Goal: Task Accomplishment & Management: Complete application form

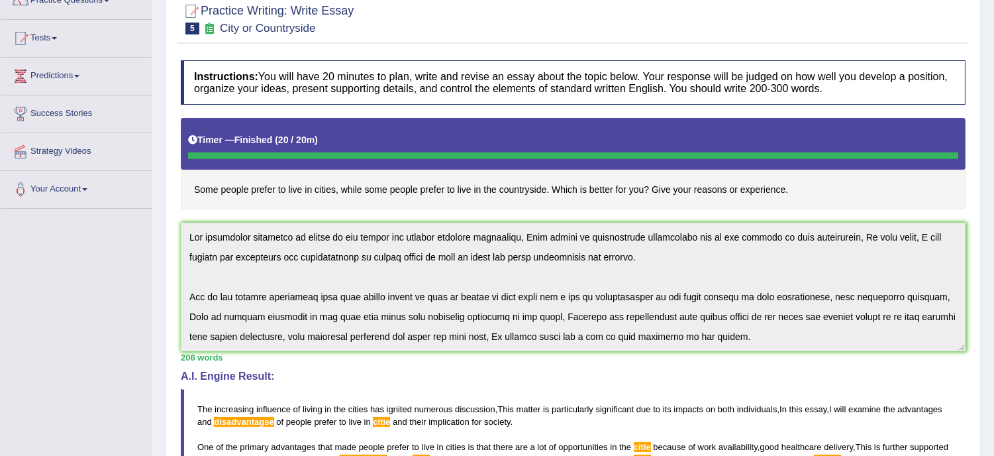
scroll to position [99, 0]
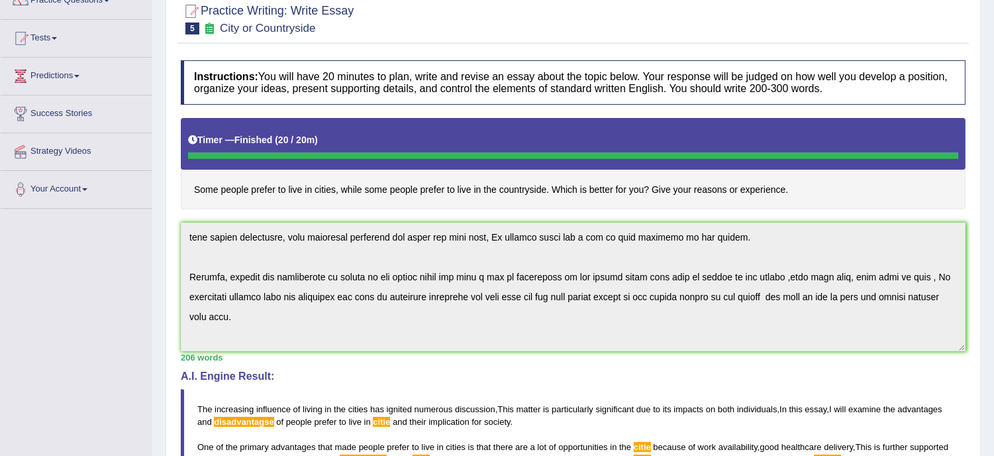
click at [692, 433] on div "Instructions: You will have 20 minutes to plan, write and revise an essay about…" at bounding box center [574, 368] width 792 height 629
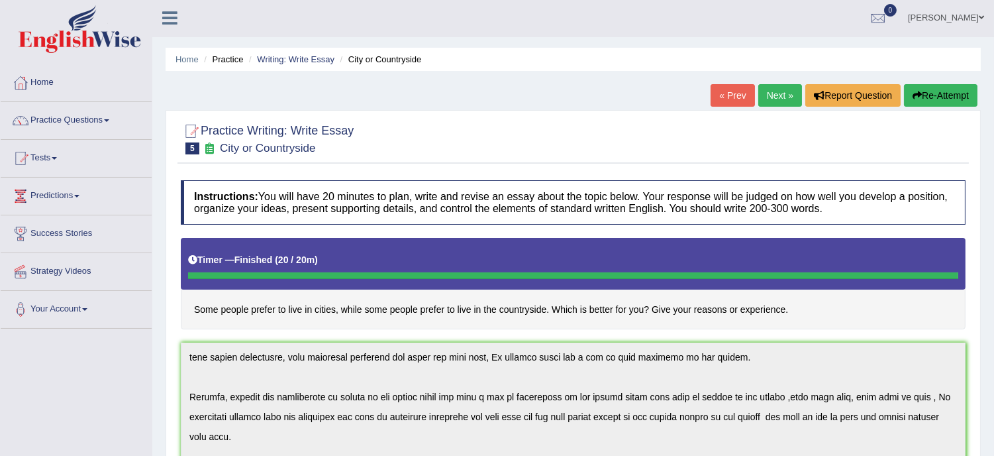
scroll to position [0, 0]
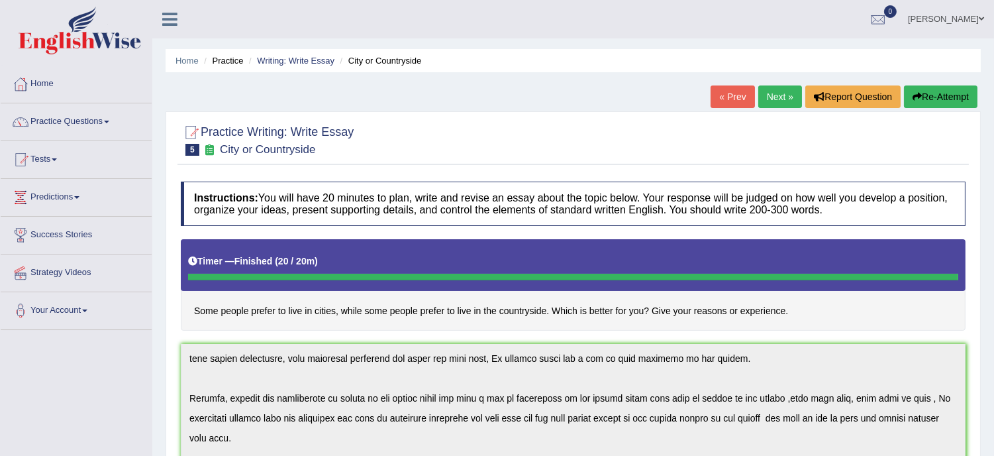
click at [931, 93] on button "Re-Attempt" at bounding box center [941, 96] width 74 height 23
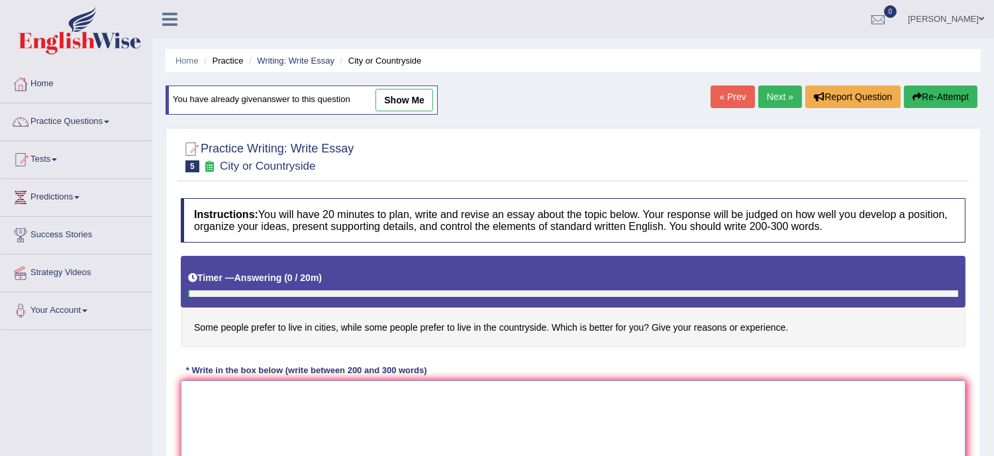
click at [268, 395] on textarea at bounding box center [573, 444] width 785 height 129
paste textarea "The increasing influence of living in the cities has ignited numerous discussio…"
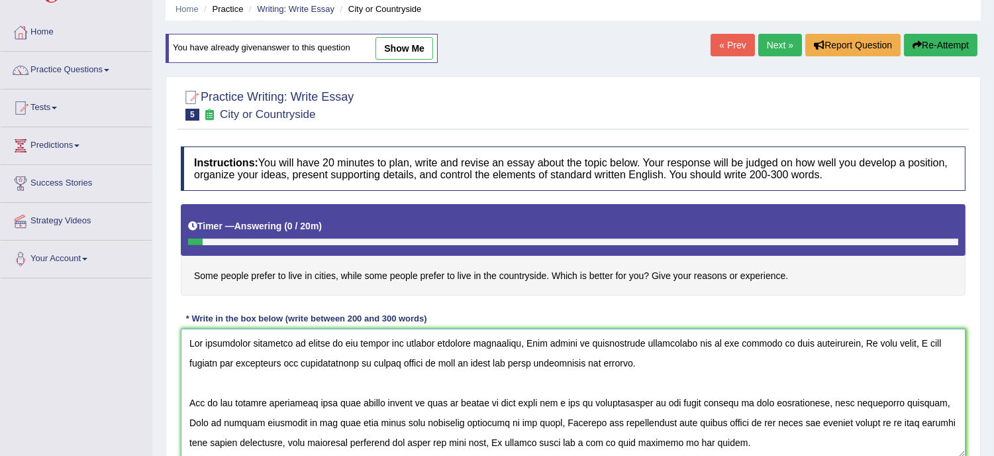
drag, startPoint x: 625, startPoint y: 409, endPoint x: 611, endPoint y: 407, distance: 13.4
click at [611, 407] on textarea at bounding box center [573, 393] width 785 height 129
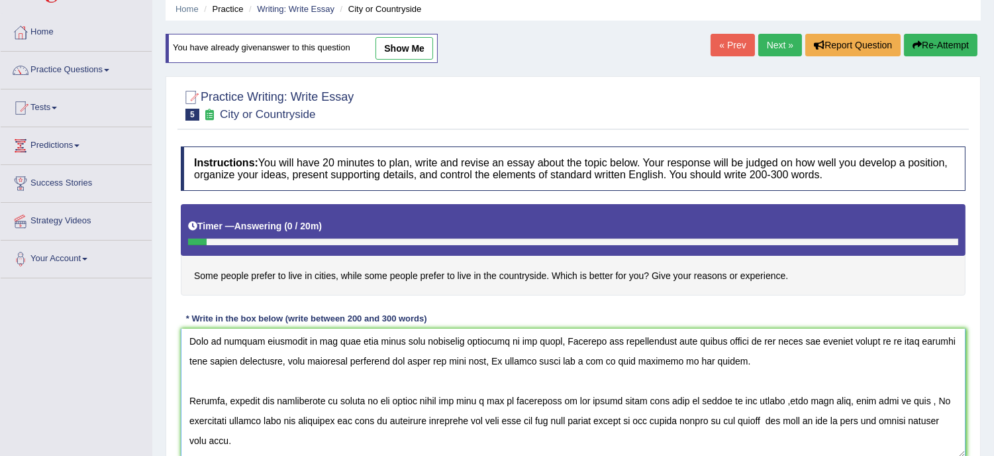
scroll to position [88, 0]
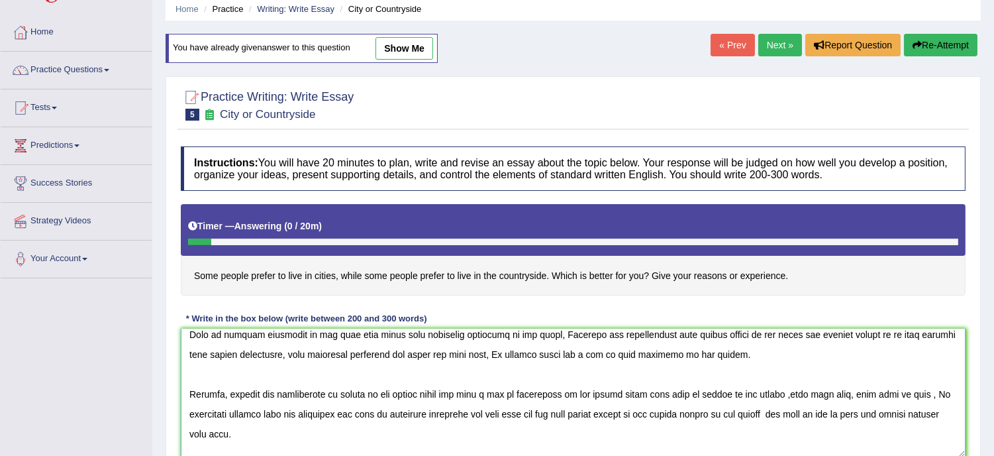
click at [380, 354] on textarea at bounding box center [573, 393] width 785 height 129
click at [329, 391] on textarea at bounding box center [573, 393] width 785 height 129
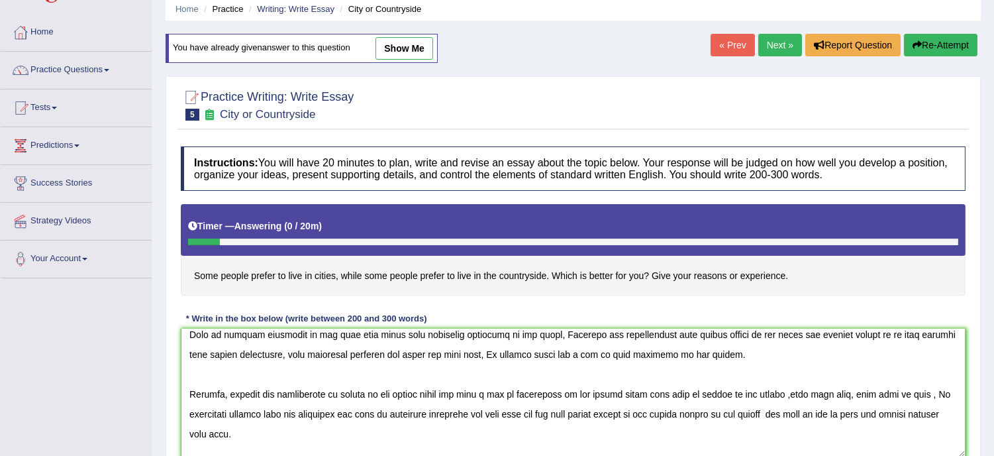
click at [330, 392] on textarea at bounding box center [573, 393] width 785 height 129
click at [435, 412] on textarea at bounding box center [573, 393] width 785 height 129
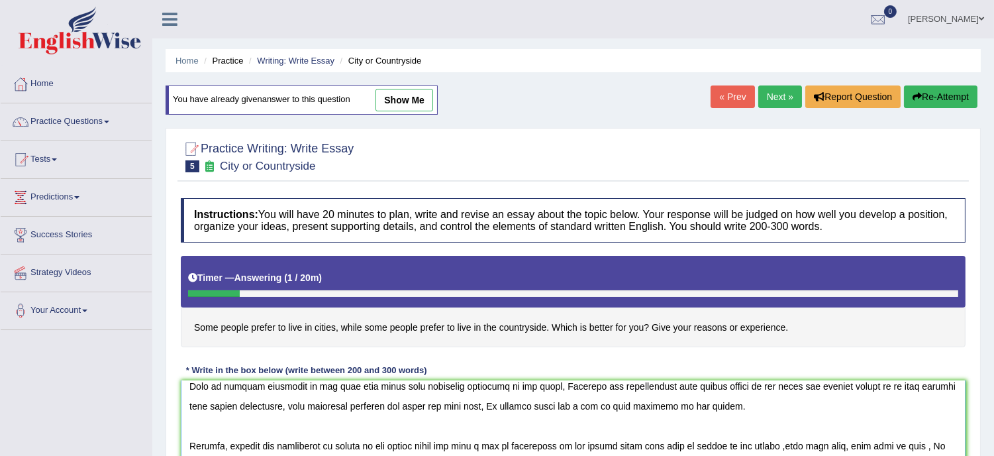
scroll to position [58, 0]
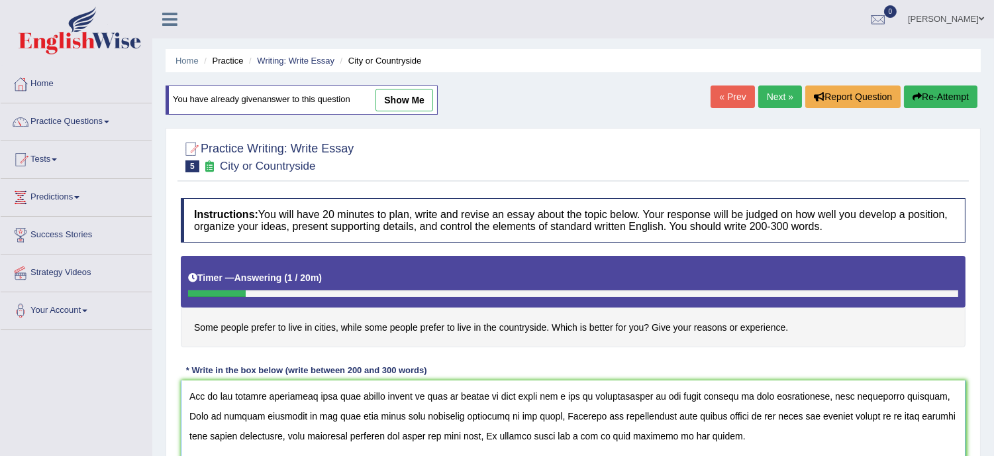
click at [505, 416] on textarea at bounding box center [573, 444] width 785 height 129
click at [933, 441] on textarea at bounding box center [573, 444] width 785 height 129
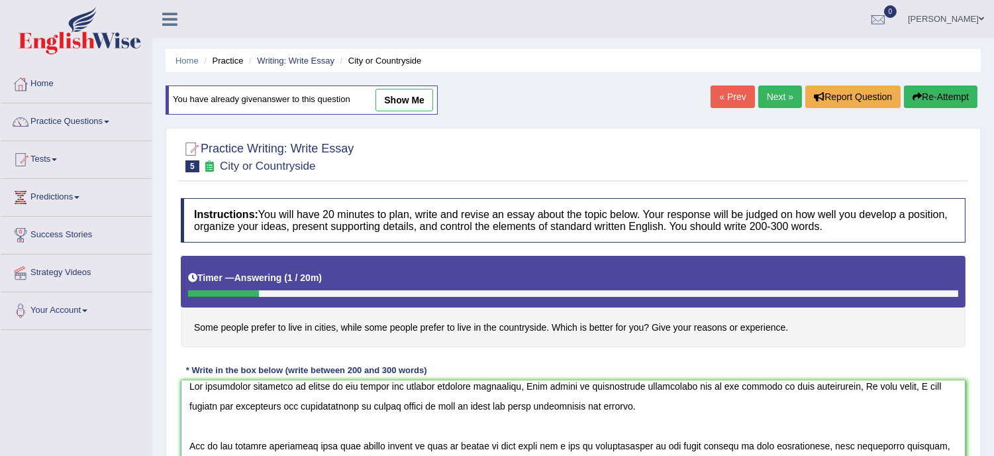
scroll to position [0, 0]
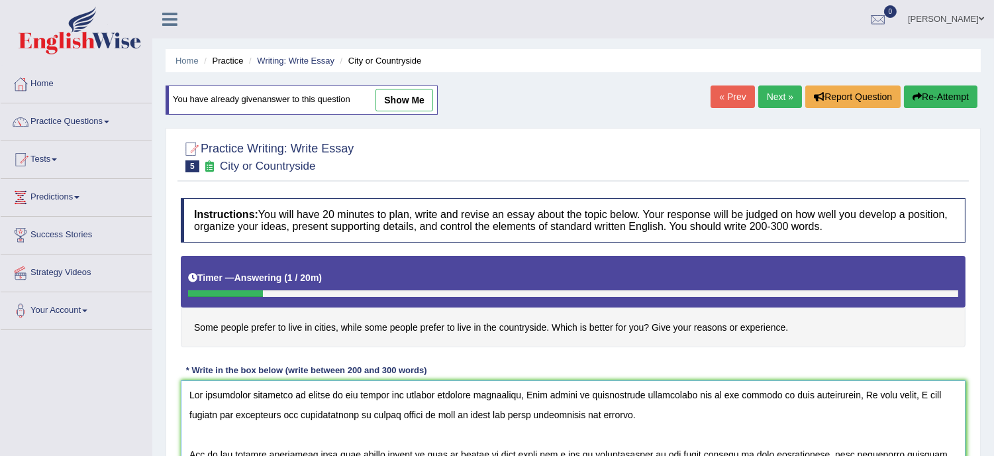
click at [455, 413] on textarea at bounding box center [573, 444] width 785 height 129
click at [329, 413] on textarea at bounding box center [573, 444] width 785 height 129
click at [327, 415] on textarea at bounding box center [573, 444] width 785 height 129
click at [734, 394] on textarea at bounding box center [573, 444] width 785 height 129
drag, startPoint x: 790, startPoint y: 421, endPoint x: 792, endPoint y: 444, distance: 24.0
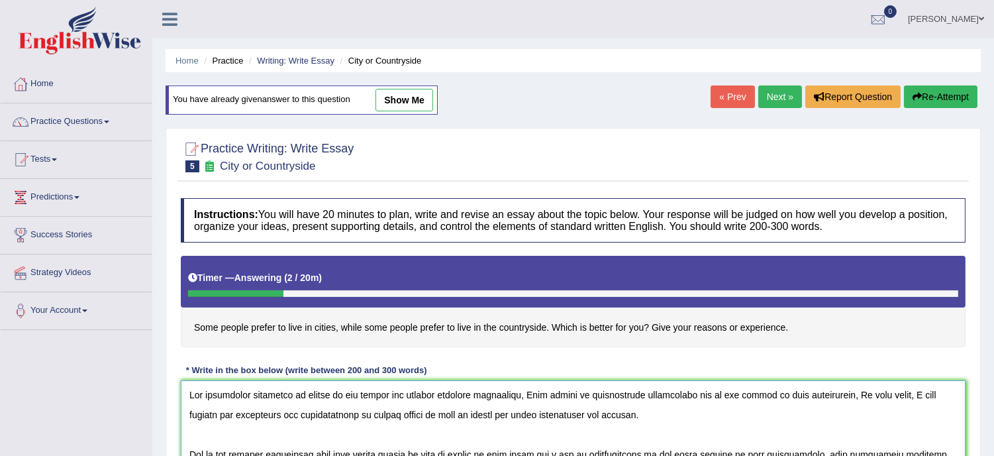
click at [792, 444] on textarea at bounding box center [573, 444] width 785 height 129
click at [917, 442] on textarea at bounding box center [573, 444] width 785 height 129
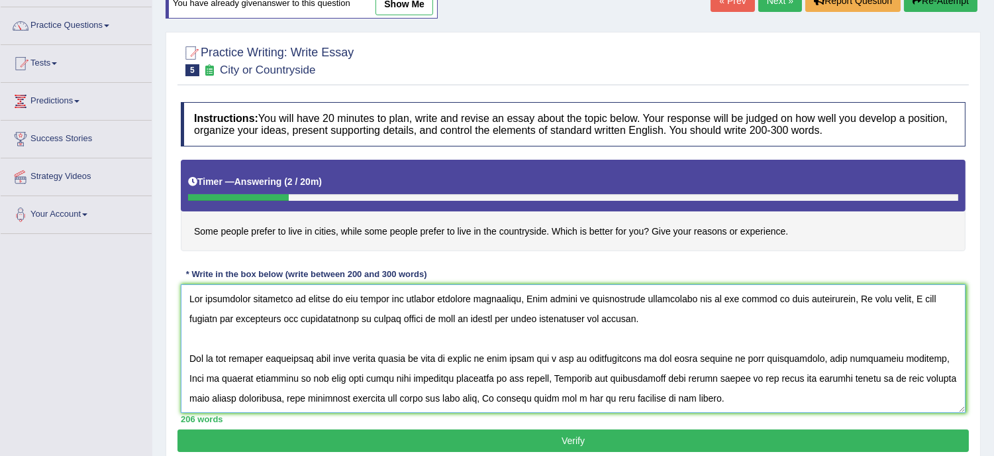
scroll to position [117, 0]
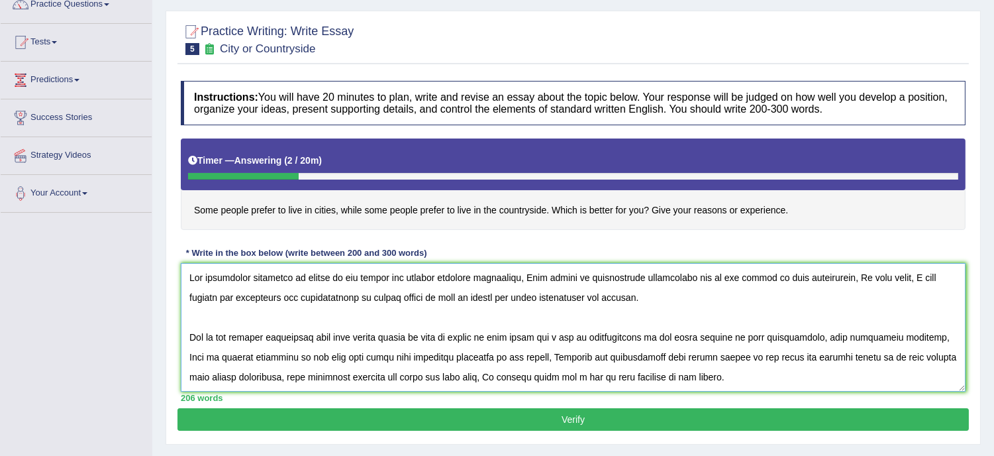
click at [462, 355] on textarea at bounding box center [573, 327] width 785 height 129
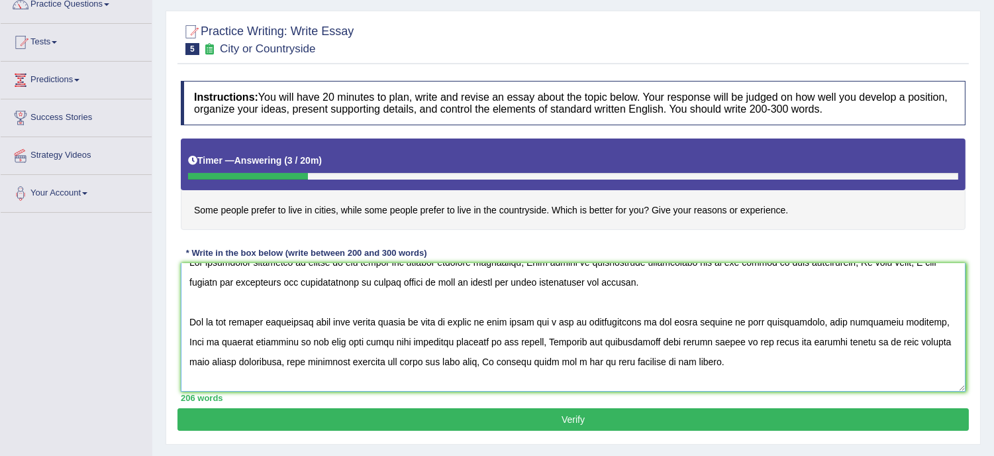
scroll to position [29, 0]
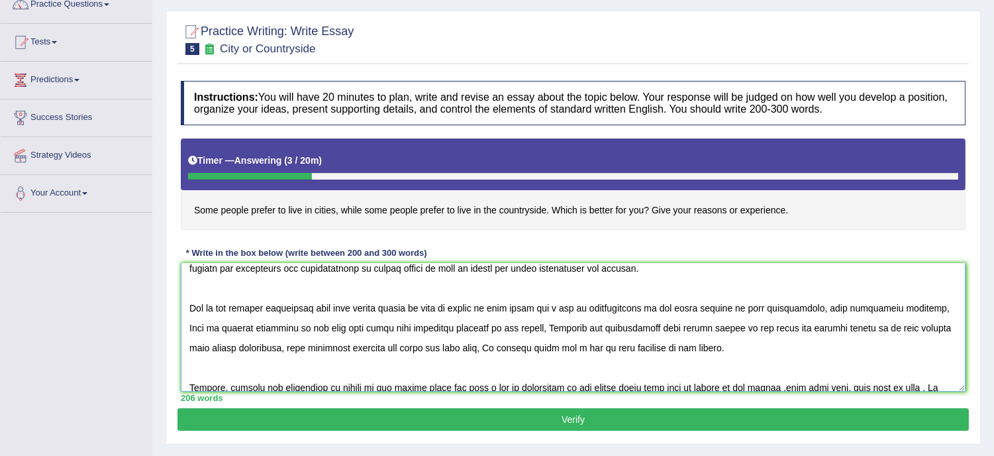
click at [196, 348] on textarea at bounding box center [573, 327] width 785 height 129
click at [212, 345] on textarea at bounding box center [573, 327] width 785 height 129
drag, startPoint x: 804, startPoint y: 323, endPoint x: 793, endPoint y: 358, distance: 36.9
click at [819, 364] on textarea at bounding box center [573, 327] width 785 height 129
click at [751, 348] on textarea at bounding box center [573, 327] width 785 height 129
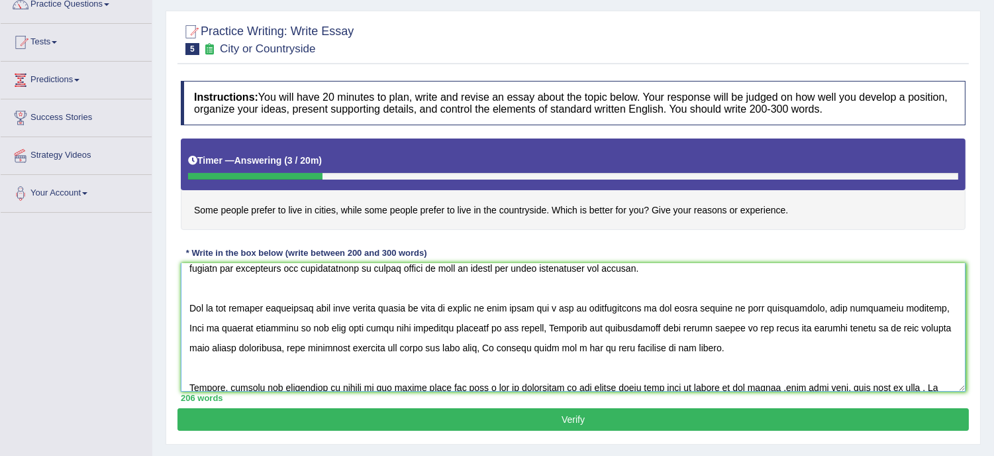
drag, startPoint x: 848, startPoint y: 360, endPoint x: 876, endPoint y: 375, distance: 32.3
click at [876, 375] on textarea at bounding box center [573, 327] width 785 height 129
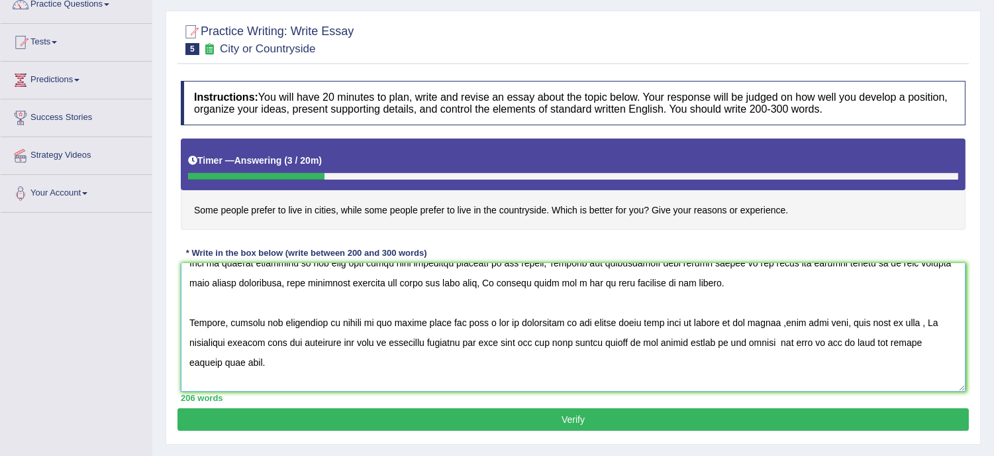
scroll to position [99, 0]
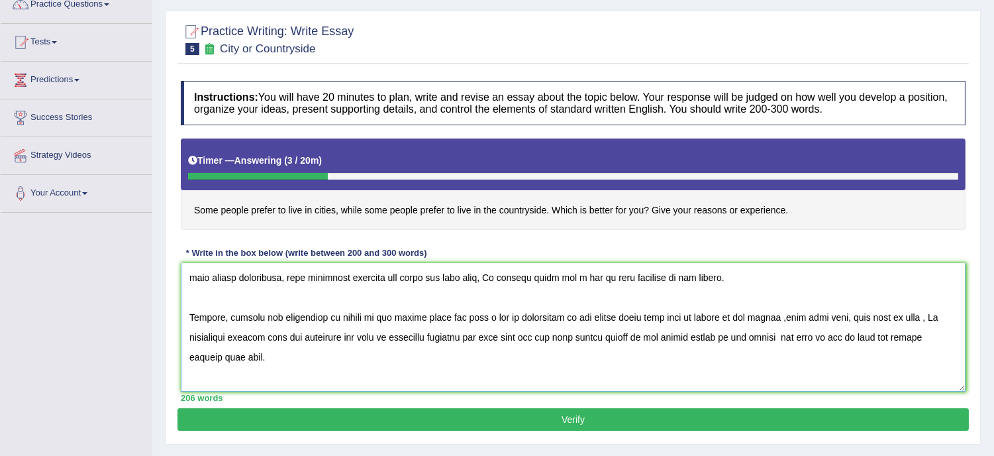
click at [276, 374] on textarea at bounding box center [573, 327] width 785 height 129
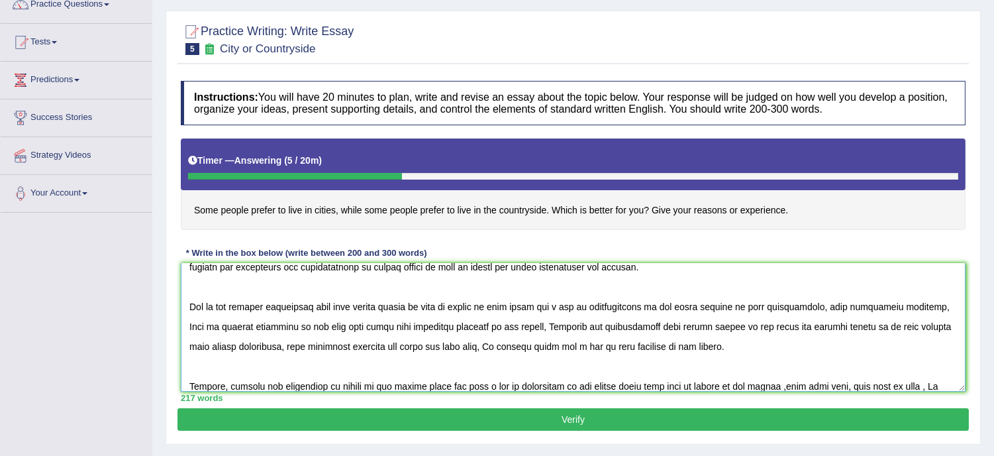
scroll to position [40, 0]
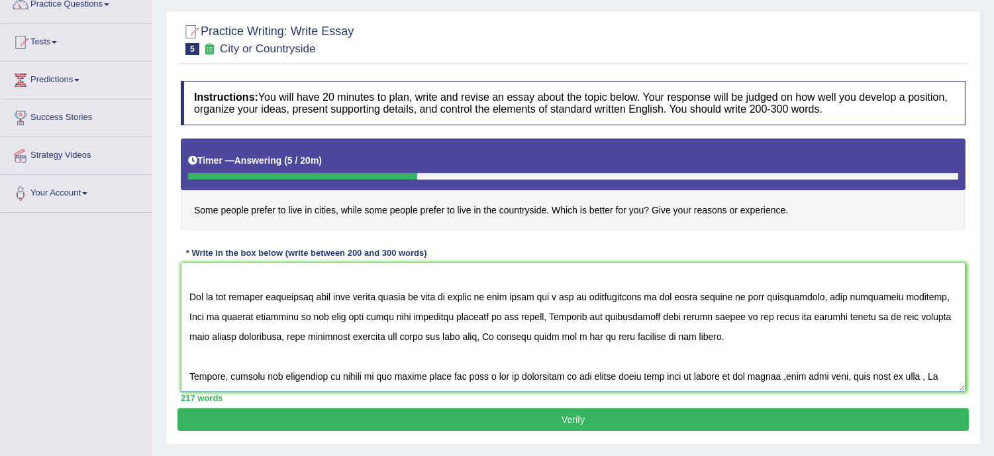
click at [411, 334] on textarea at bounding box center [573, 327] width 785 height 129
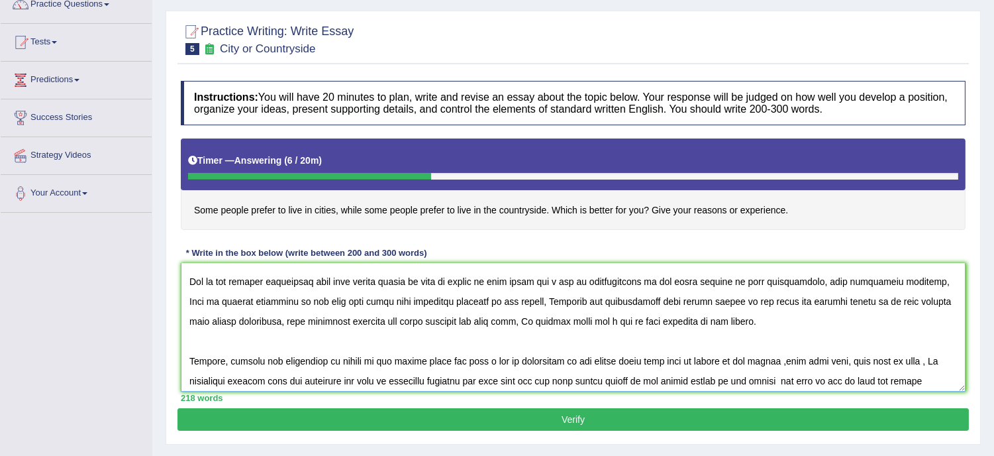
scroll to position [70, 0]
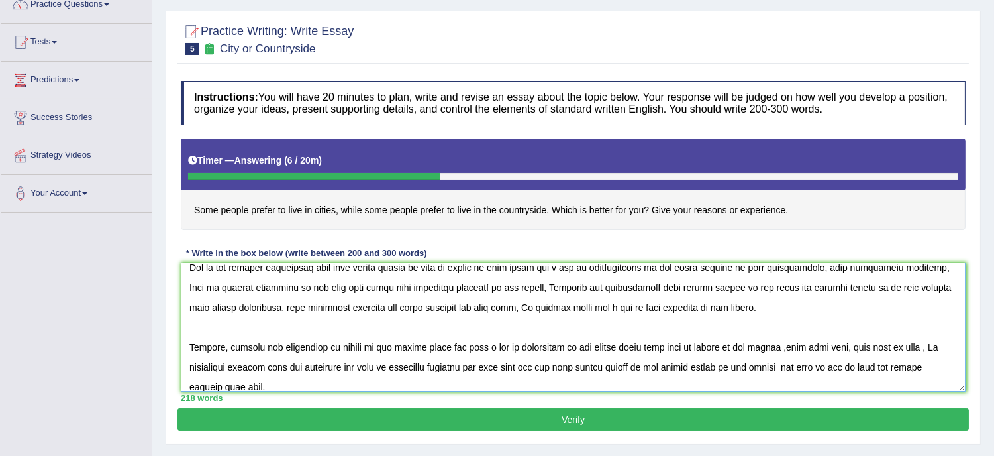
type textarea "The increasing influence of living in the cities has ignited numerous discussio…"
click at [572, 417] on button "Verify" at bounding box center [574, 419] width 792 height 23
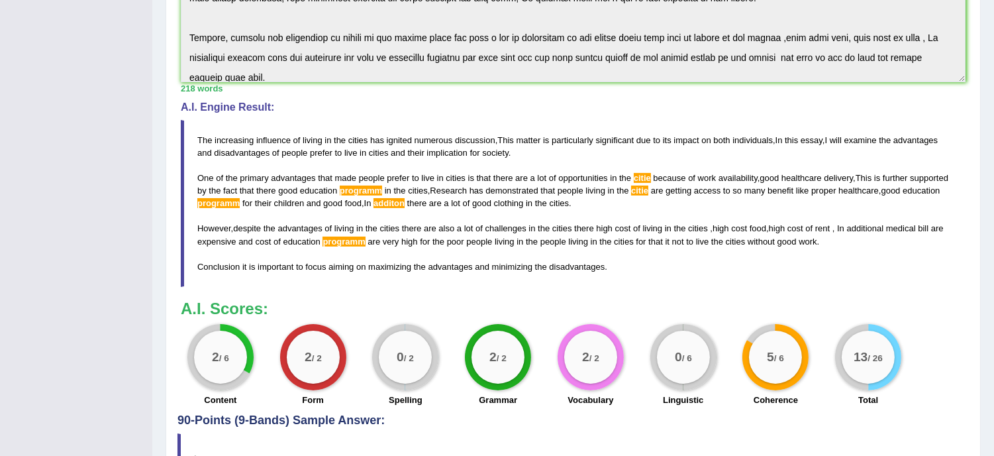
scroll to position [353, 0]
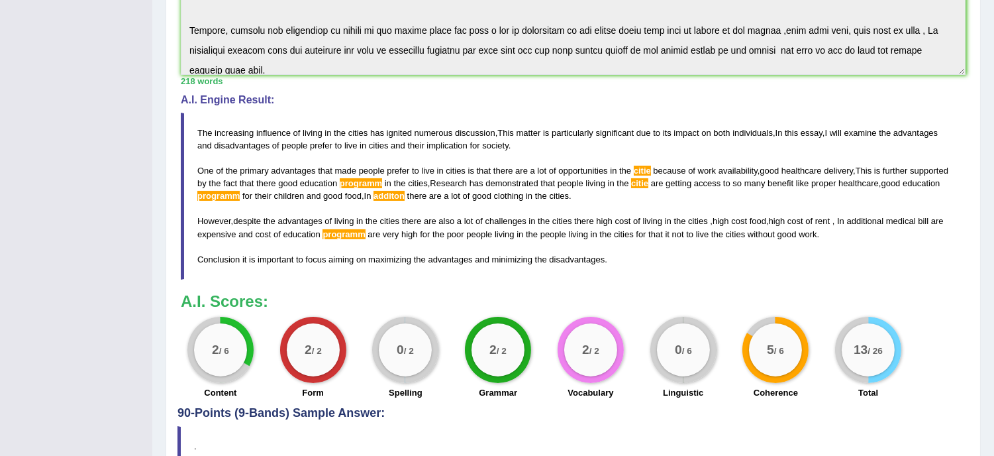
drag, startPoint x: 672, startPoint y: 346, endPoint x: 806, endPoint y: 340, distance: 133.9
click at [806, 340] on div "2 / 6 Content 2 / 2 Form 0 / 2 Spelling 2 / 2 Grammar 2 / 2 Vocabulary 0 / 6 Li…" at bounding box center [573, 359] width 798 height 85
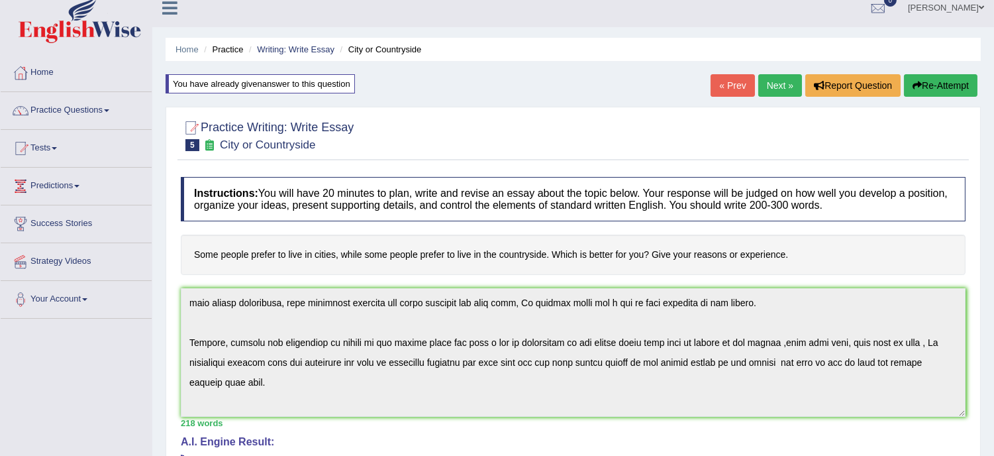
scroll to position [0, 0]
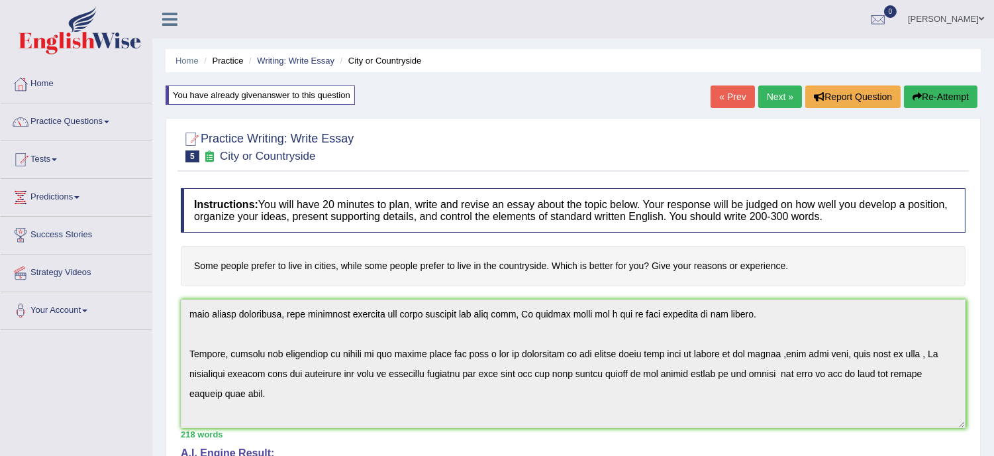
click at [945, 88] on button "Re-Attempt" at bounding box center [941, 96] width 74 height 23
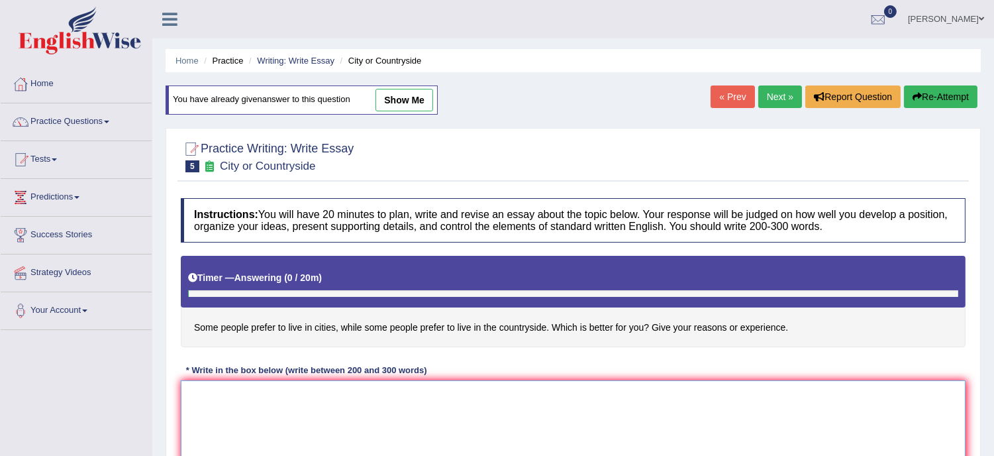
click at [250, 412] on textarea at bounding box center [573, 444] width 785 height 129
paste textarea "The increasing influence of living in the cities has ignited numerous discussio…"
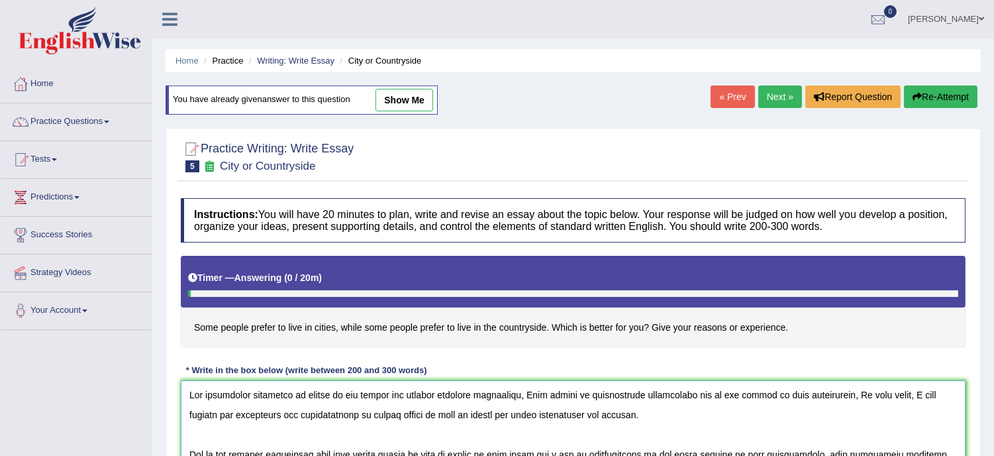
scroll to position [52, 0]
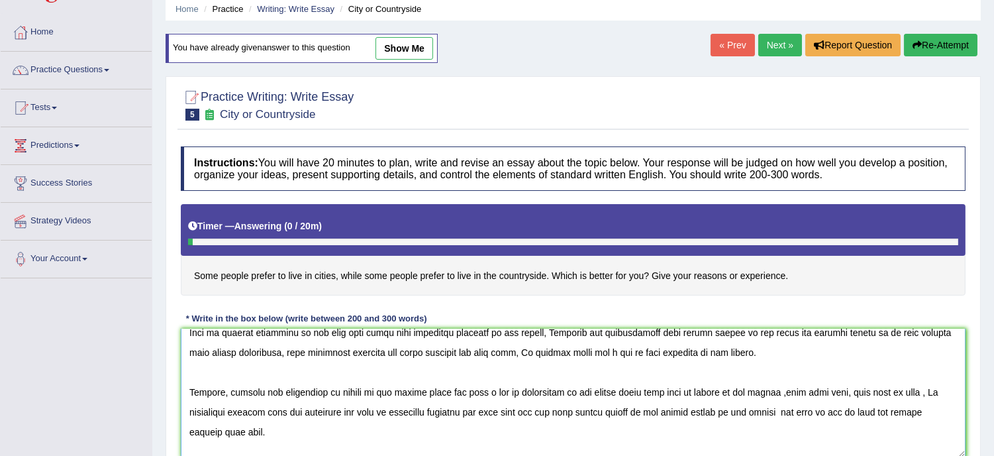
click at [378, 353] on textarea at bounding box center [573, 393] width 785 height 129
click at [374, 351] on textarea at bounding box center [573, 393] width 785 height 129
click at [429, 413] on textarea at bounding box center [573, 393] width 785 height 129
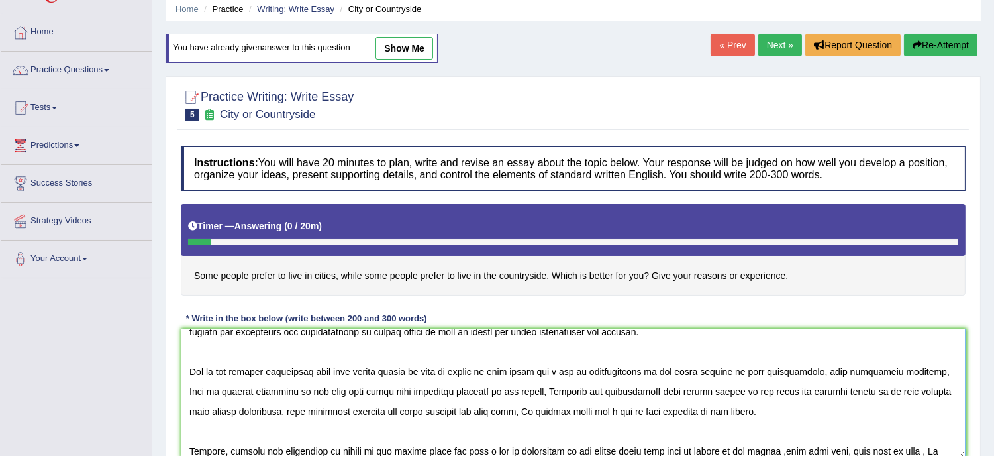
scroll to position [2, 0]
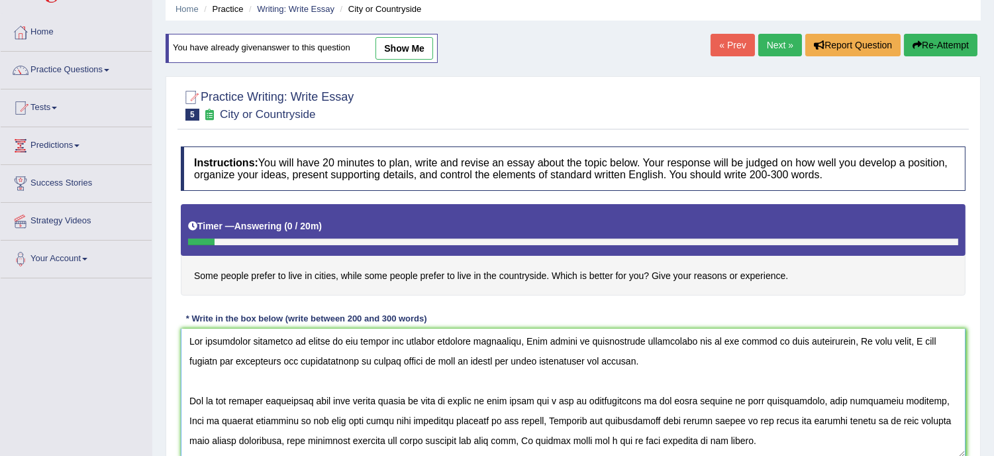
click at [458, 418] on textarea at bounding box center [573, 393] width 785 height 129
click at [740, 416] on textarea at bounding box center [573, 393] width 785 height 129
drag, startPoint x: 782, startPoint y: 432, endPoint x: 795, endPoint y: 448, distance: 21.2
click at [795, 448] on textarea at bounding box center [573, 393] width 785 height 129
click at [831, 442] on textarea at bounding box center [573, 393] width 785 height 129
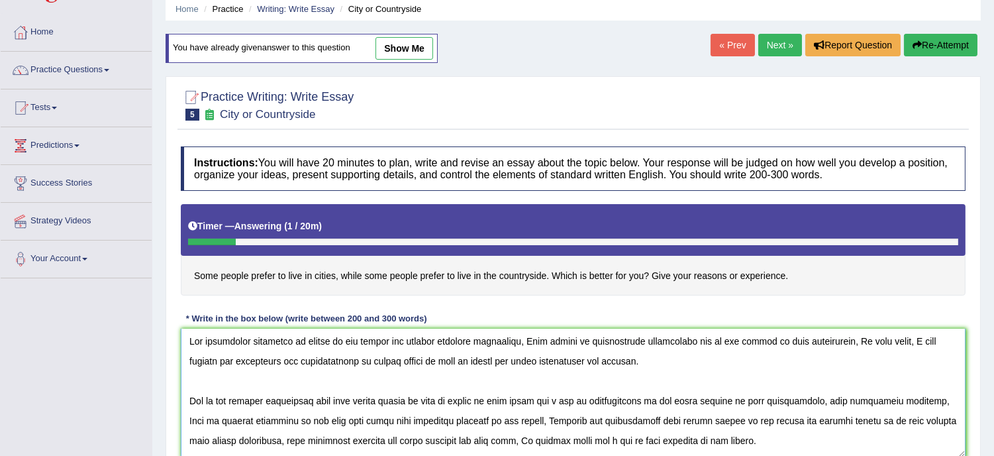
drag, startPoint x: 918, startPoint y: 447, endPoint x: 928, endPoint y: 438, distance: 13.6
click at [928, 438] on textarea at bounding box center [573, 393] width 785 height 129
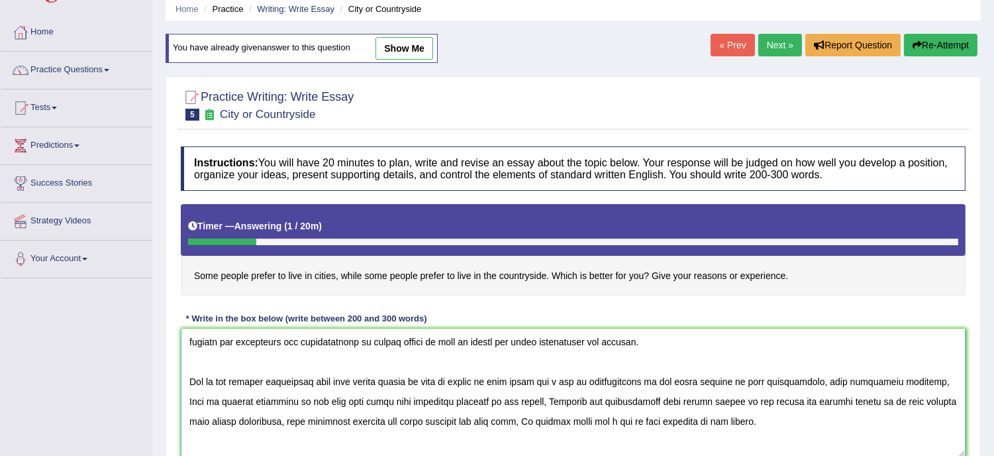
scroll to position [11, 0]
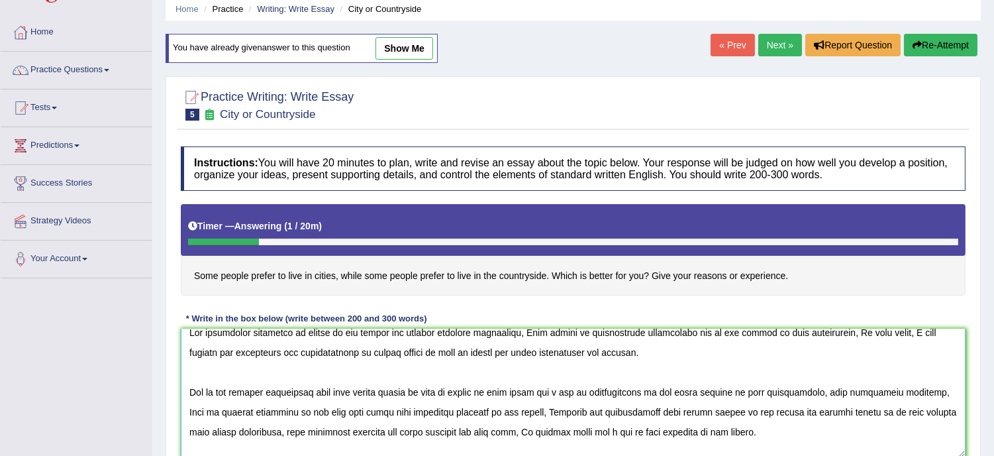
click at [674, 391] on textarea at bounding box center [573, 393] width 785 height 129
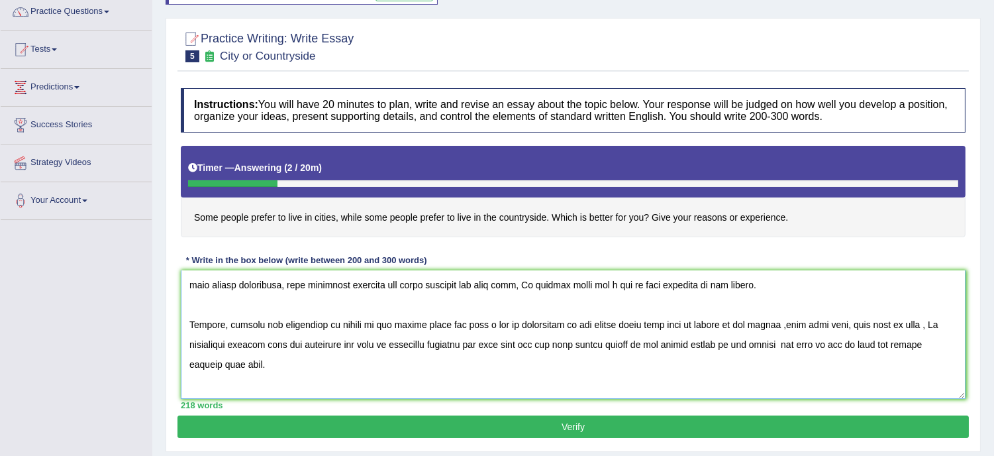
scroll to position [111, 0]
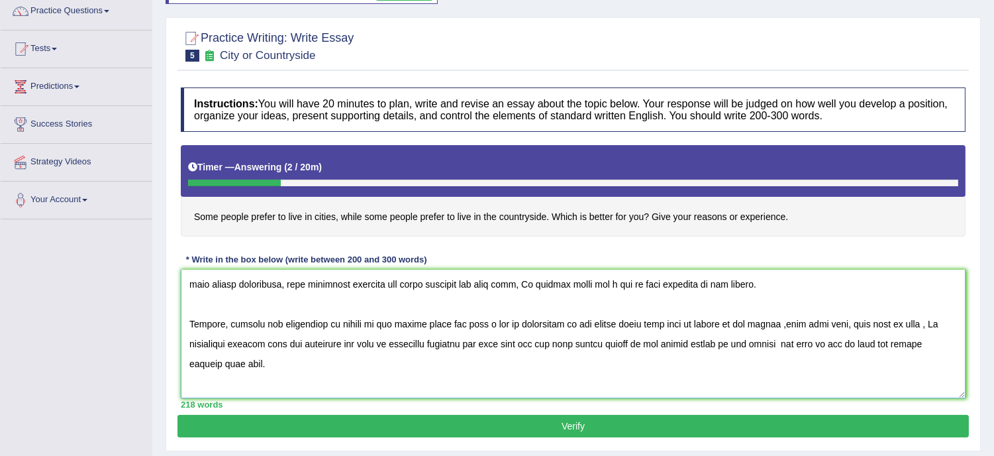
type textarea "The increasing influence of living in the cities has ignited numerous discussio…"
click at [555, 427] on button "Verify" at bounding box center [574, 426] width 792 height 23
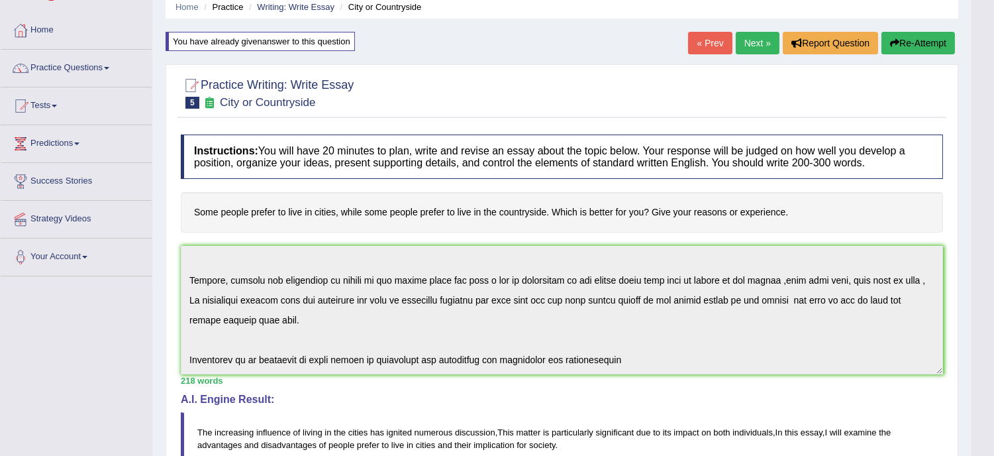
scroll to position [126, 0]
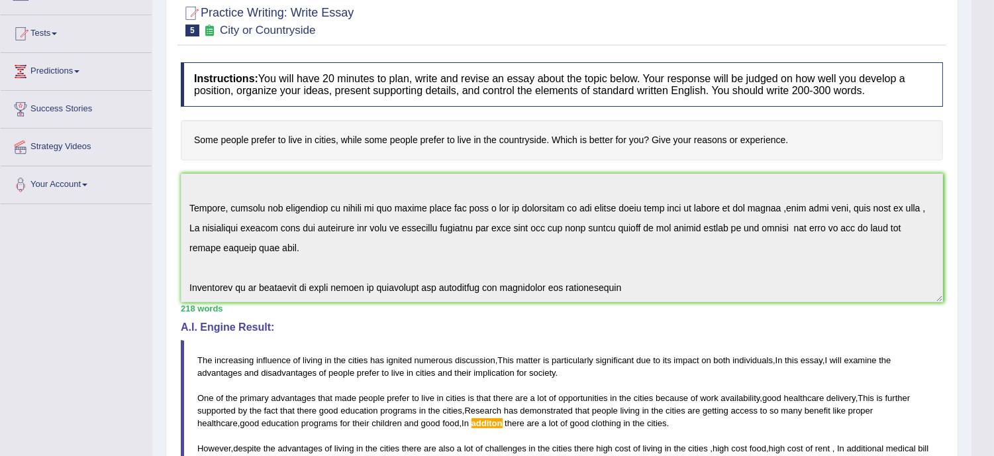
click at [690, 439] on div "Instructions: You will have 20 minutes to plan, write and revise an essay about…" at bounding box center [562, 345] width 769 height 578
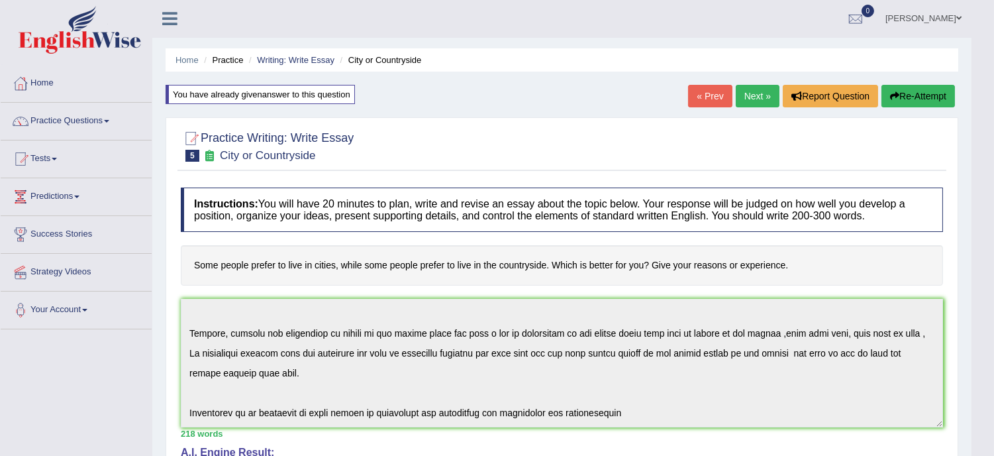
scroll to position [0, 0]
click at [926, 93] on button "Re-Attempt" at bounding box center [919, 96] width 74 height 23
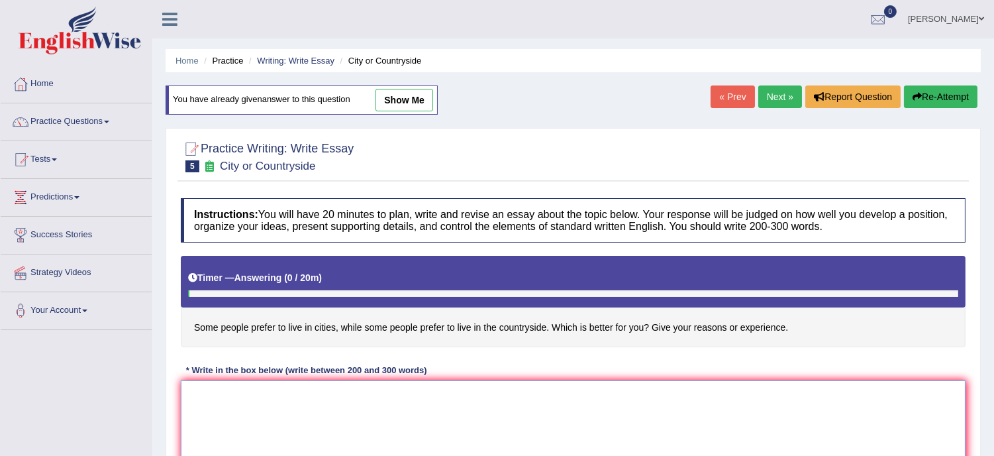
click at [391, 411] on textarea at bounding box center [573, 444] width 785 height 129
paste textarea "The increasing influence of living in the cities has ignited numerous discussio…"
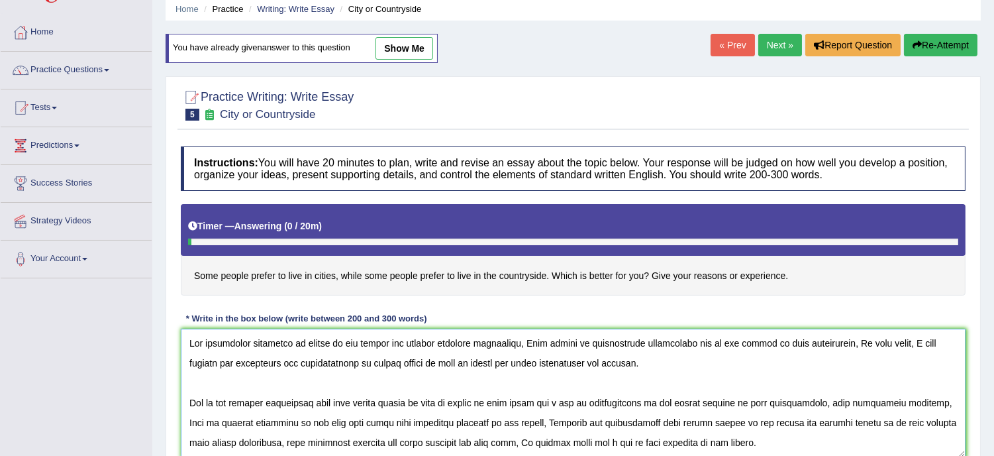
scroll to position [90, 0]
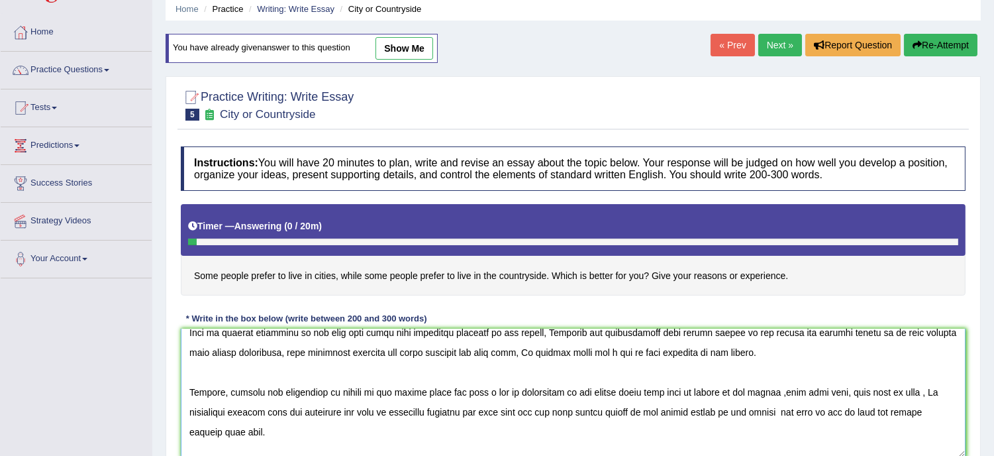
click at [721, 433] on textarea at bounding box center [573, 393] width 785 height 129
drag, startPoint x: 828, startPoint y: 431, endPoint x: 851, endPoint y: 446, distance: 27.7
click at [851, 446] on textarea at bounding box center [573, 393] width 785 height 129
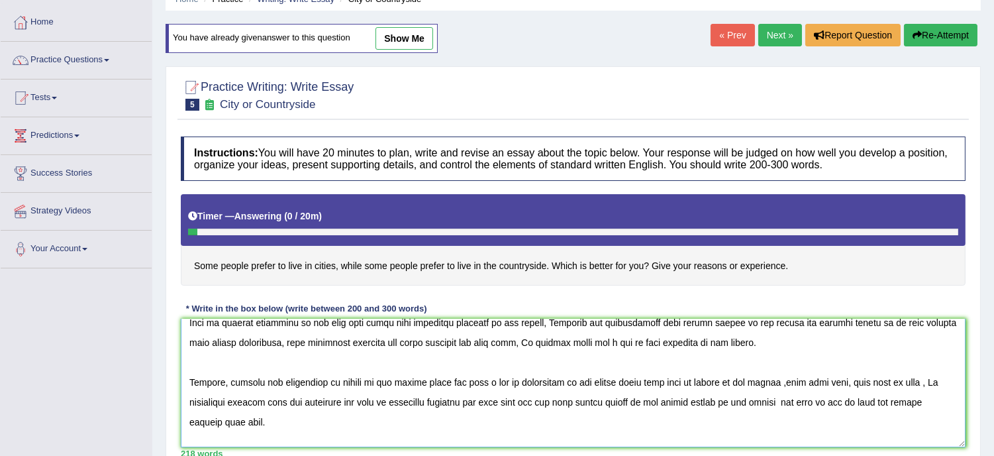
scroll to position [99, 0]
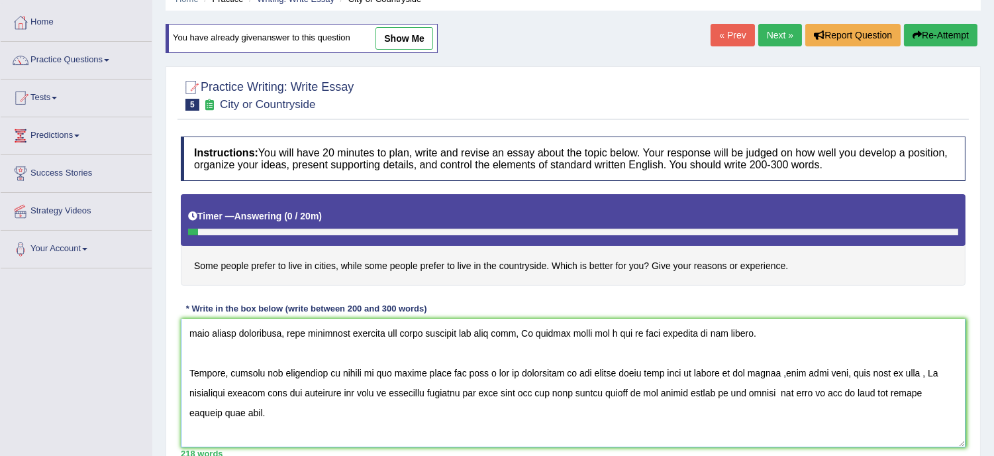
click at [853, 446] on textarea at bounding box center [573, 383] width 785 height 129
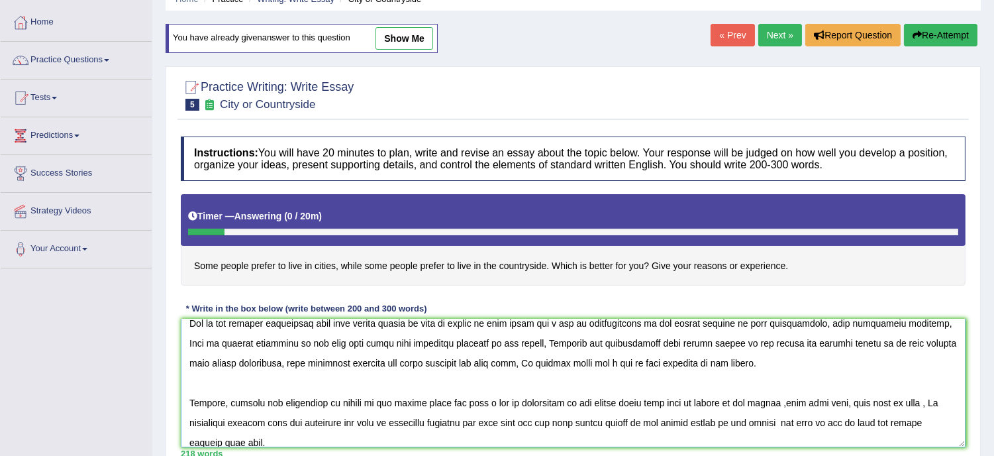
scroll to position [40, 0]
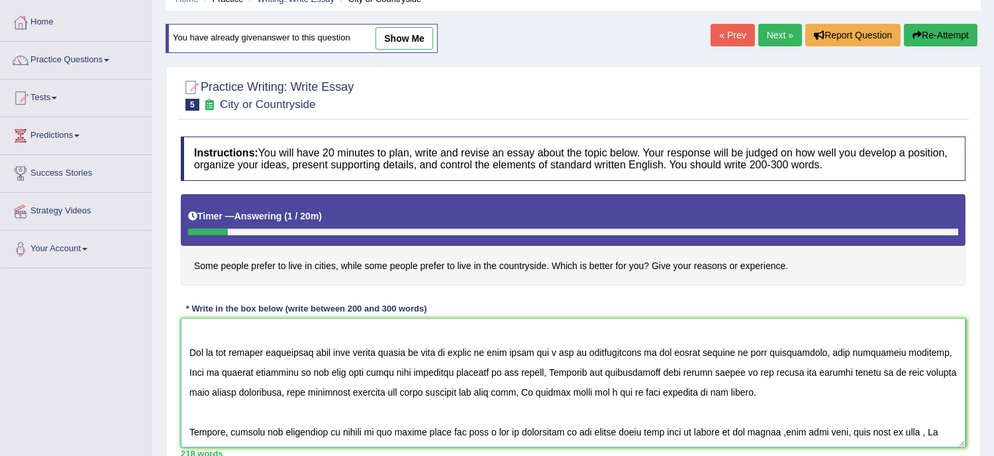
click at [631, 358] on textarea at bounding box center [573, 383] width 785 height 129
click at [530, 389] on textarea at bounding box center [573, 383] width 785 height 129
click at [541, 387] on textarea at bounding box center [573, 383] width 785 height 129
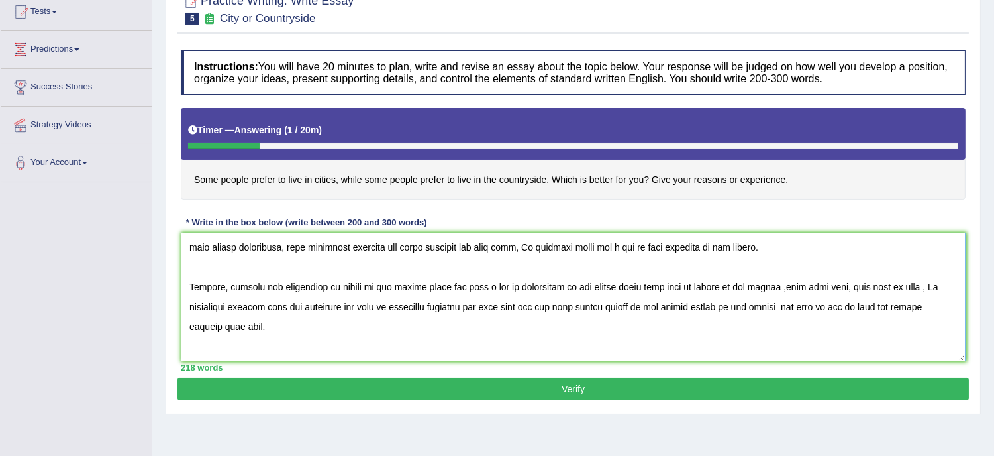
scroll to position [150, 0]
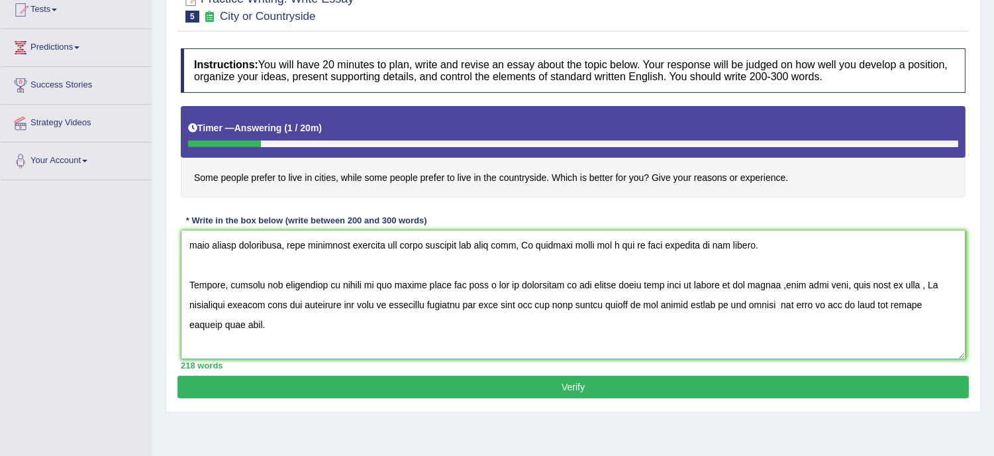
type textarea "The increasing influence of living in the cities has ignited numerous discussio…"
click at [608, 381] on button "Verify" at bounding box center [574, 387] width 792 height 23
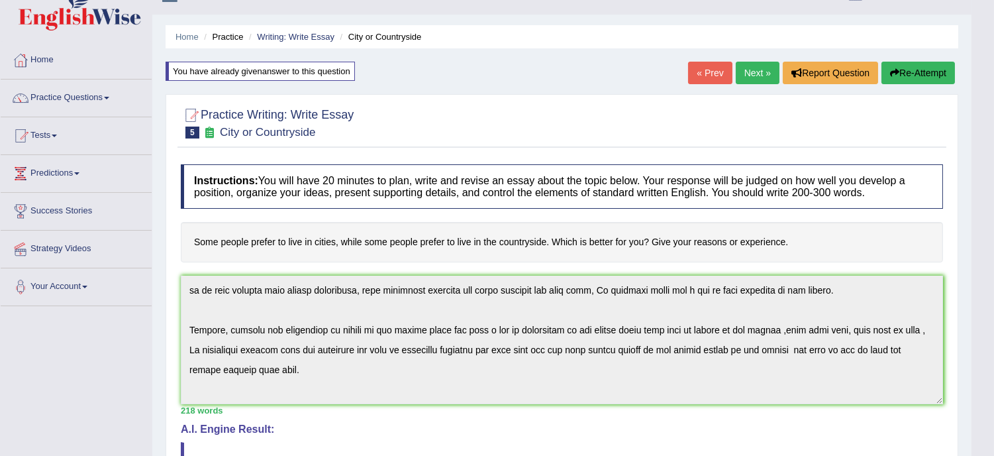
scroll to position [0, 0]
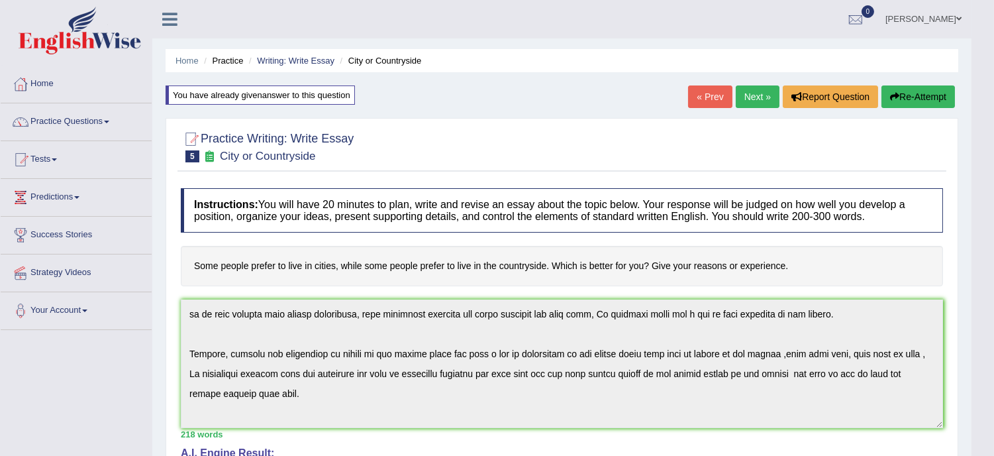
click at [758, 91] on link "Next »" at bounding box center [758, 96] width 44 height 23
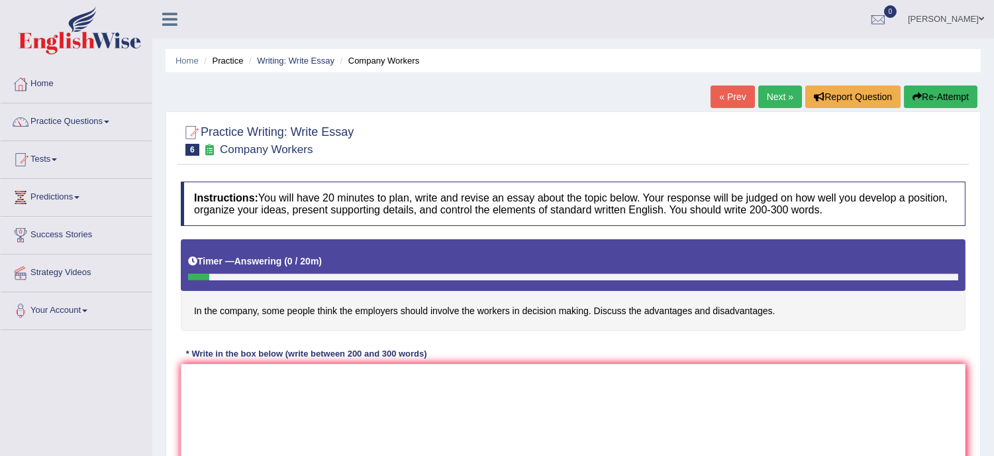
click at [585, 360] on div "Instructions: You will have 20 minutes to plan, write and revise an essay about…" at bounding box center [574, 342] width 792 height 334
click at [228, 385] on textarea at bounding box center [573, 428] width 785 height 129
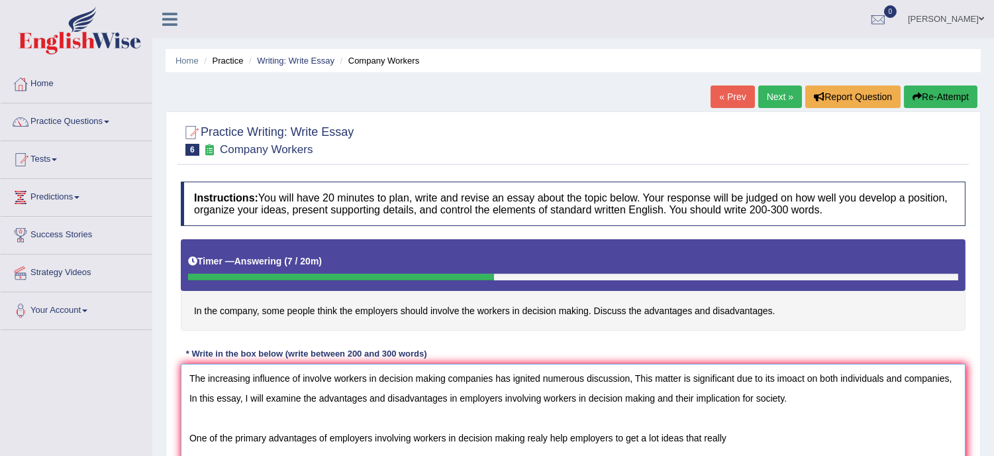
click at [540, 438] on textarea "The increasing influence of involve workers in decision making companies has ig…" at bounding box center [573, 428] width 785 height 129
click at [737, 436] on textarea "The increasing influence of involve workers in decision making companies has ig…" at bounding box center [573, 428] width 785 height 129
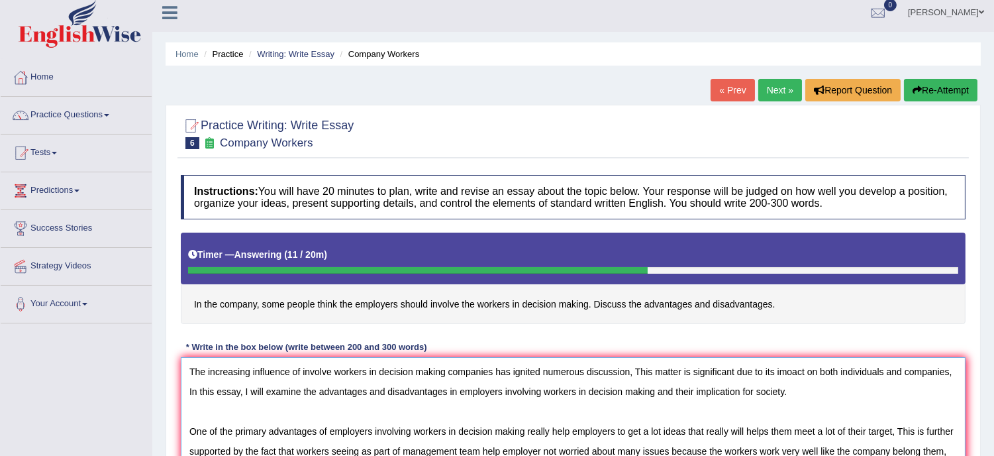
scroll to position [26, 0]
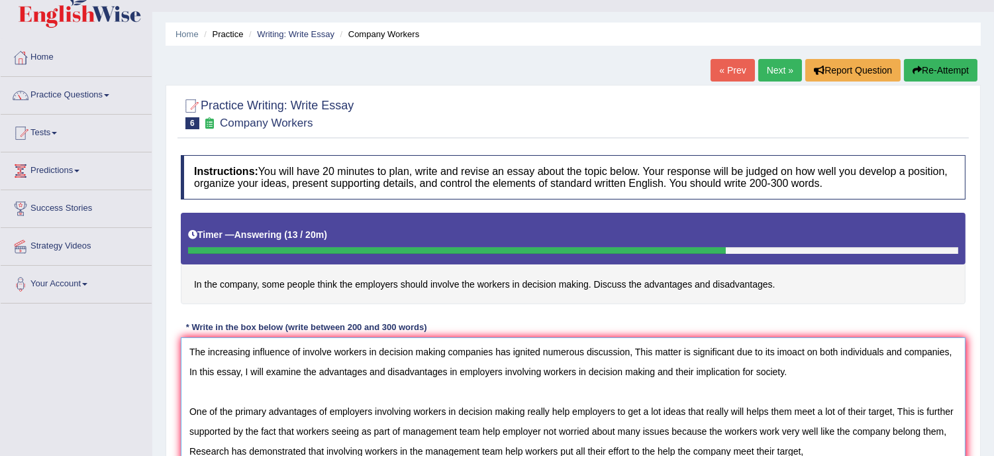
click at [737, 436] on textarea "The increasing influence of involve workers in decision making companies has ig…" at bounding box center [573, 401] width 785 height 129
click at [809, 447] on textarea "The increasing influence of involve workers in decision making companies has ig…" at bounding box center [573, 401] width 785 height 129
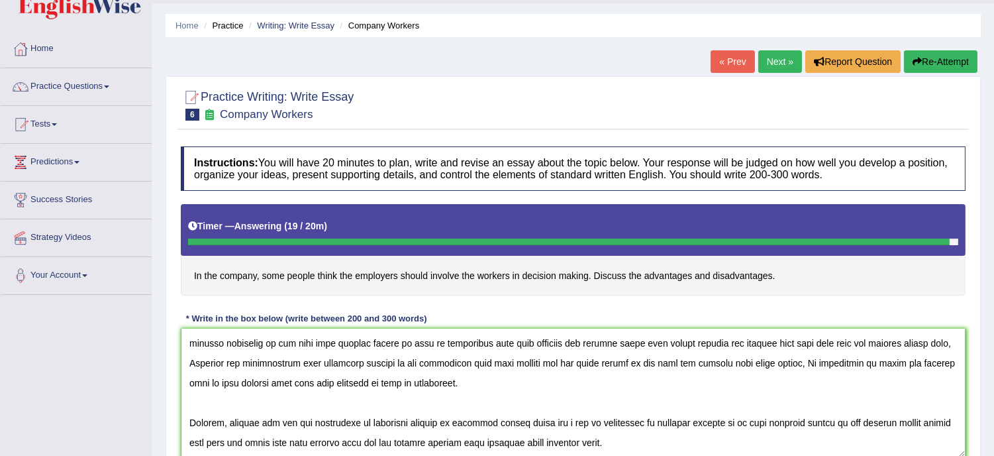
scroll to position [110, 0]
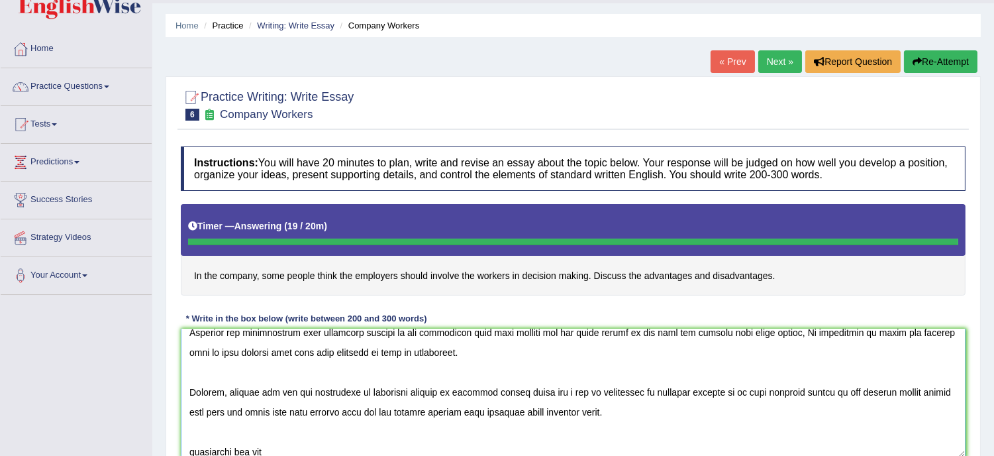
type textarea "The increasing influence of involve workers in decision making companies has ig…"
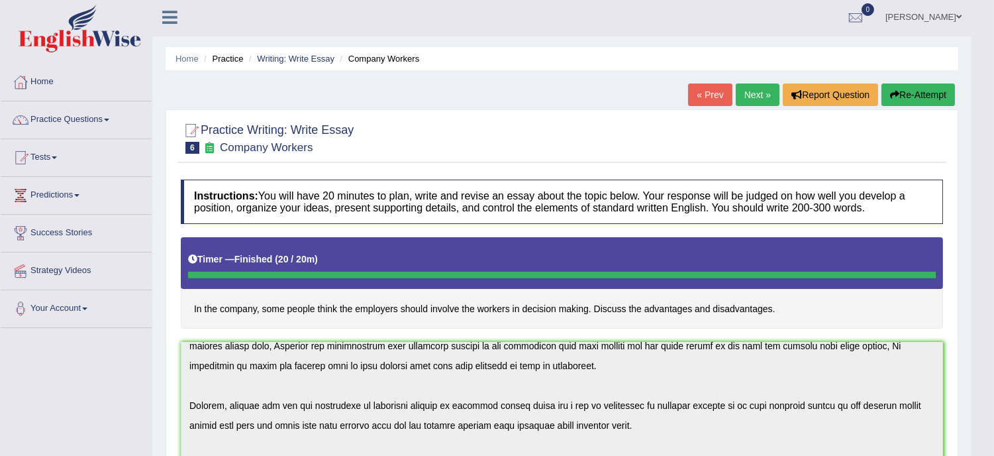
scroll to position [0, 0]
